Goal: Task Accomplishment & Management: Manage account settings

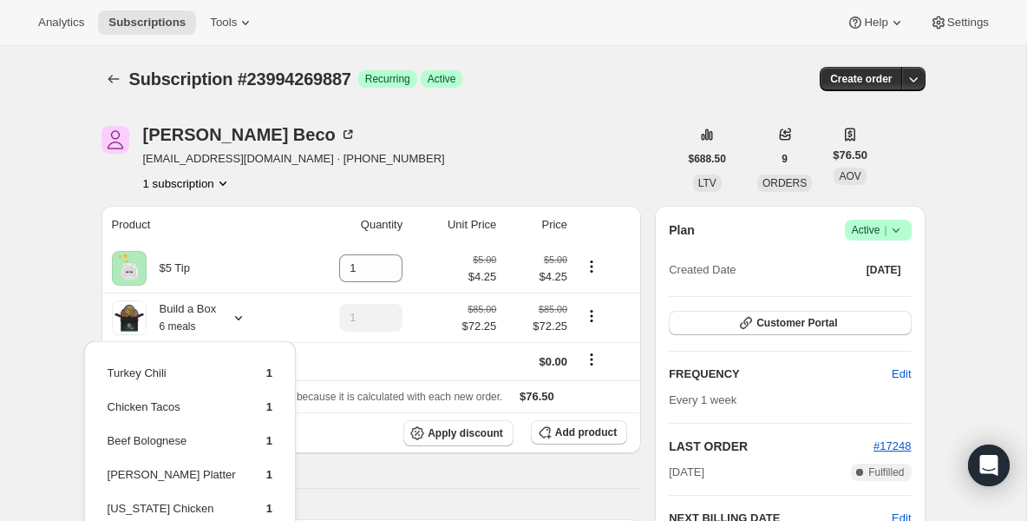
scroll to position [174, 0]
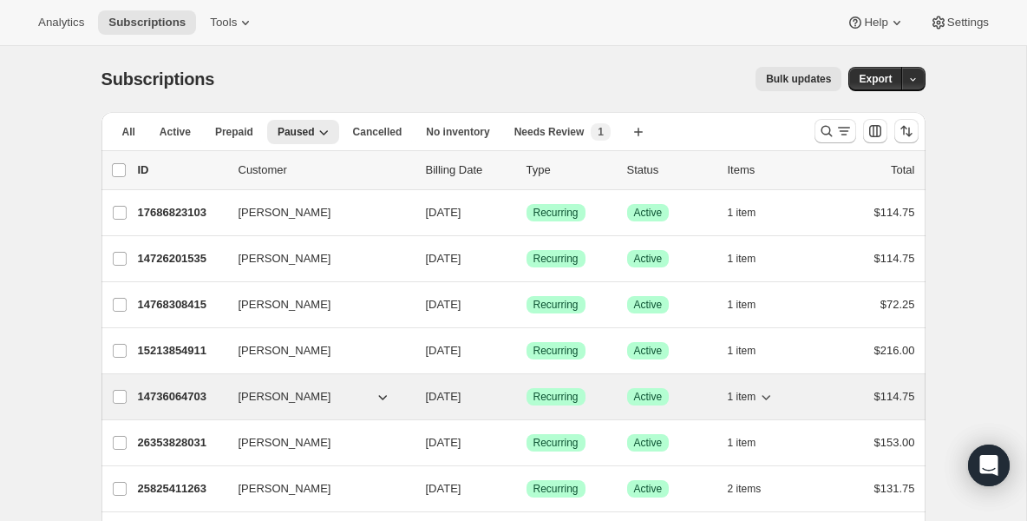
click at [284, 403] on span "[PERSON_NAME]" at bounding box center [285, 396] width 93 height 17
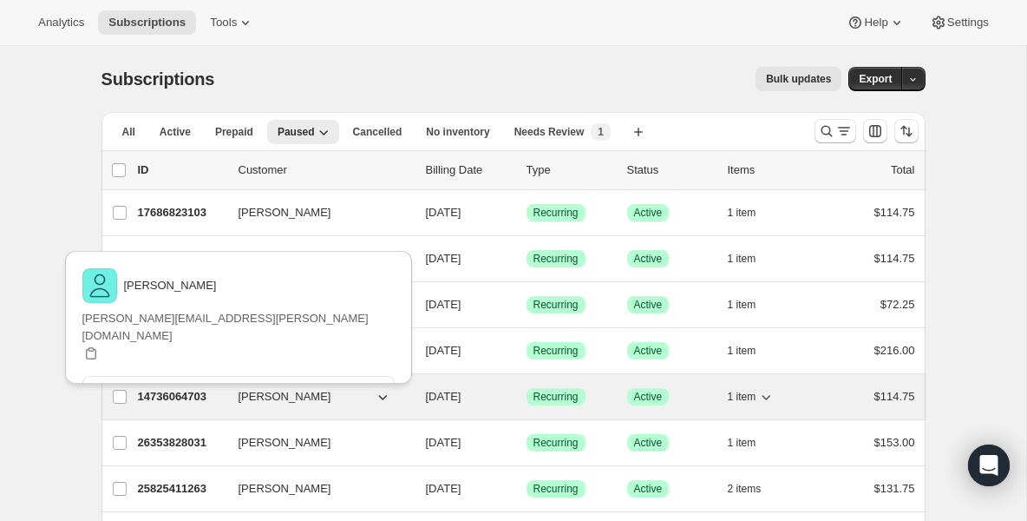
click at [226, 397] on div "14736064703 [PERSON_NAME] [DATE] Success Recurring Success Active 1 item $114.75" at bounding box center [526, 396] width 777 height 24
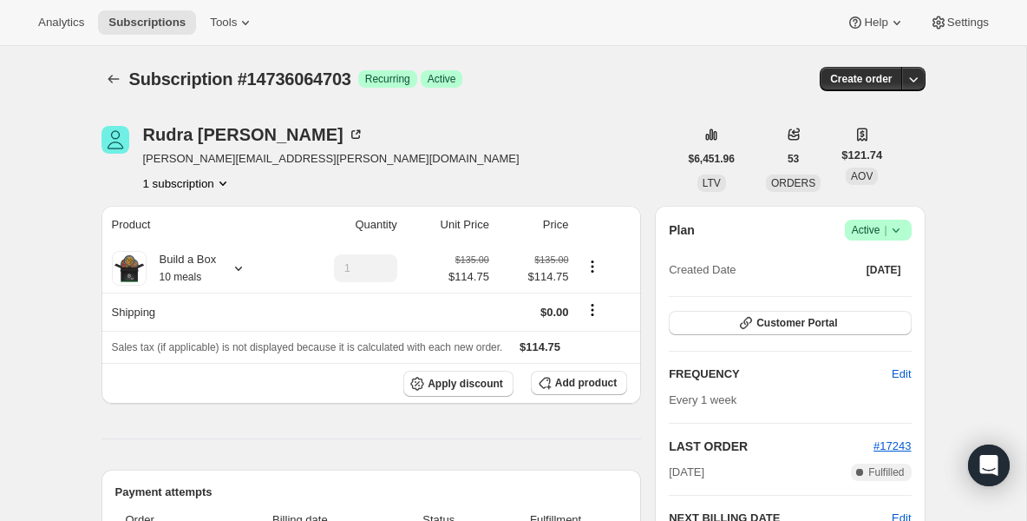
click at [897, 221] on icon at bounding box center [896, 229] width 17 height 17
click at [881, 262] on span "Pause subscription" at bounding box center [871, 264] width 95 height 13
